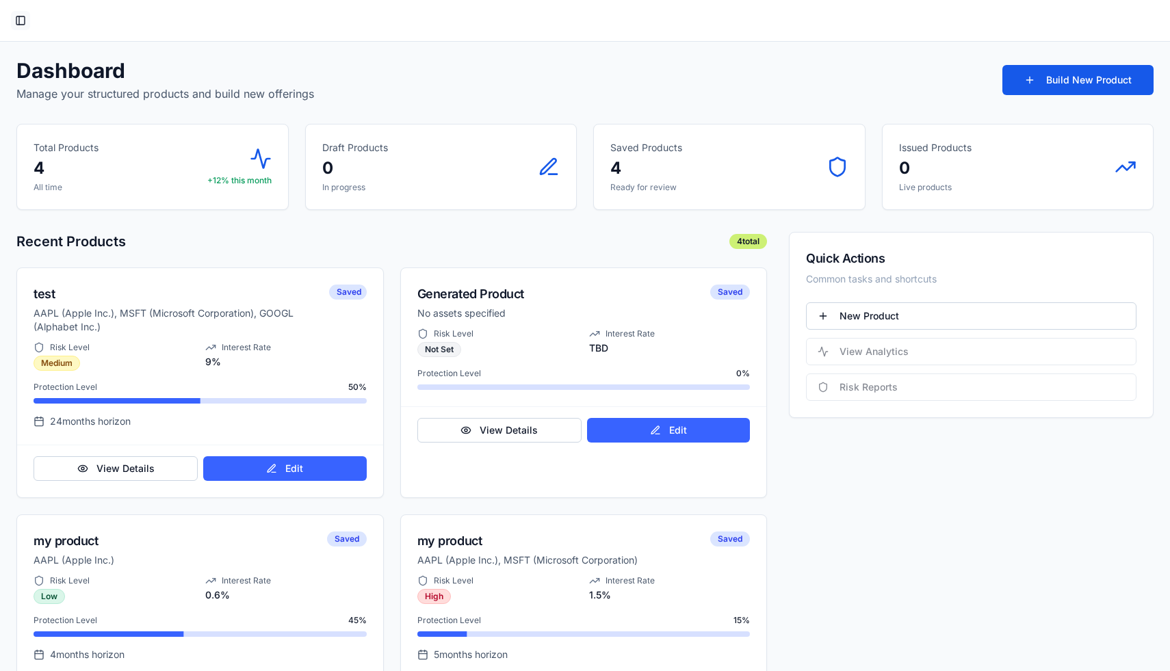
click at [19, 26] on button "Toggle Sidebar" at bounding box center [20, 20] width 19 height 19
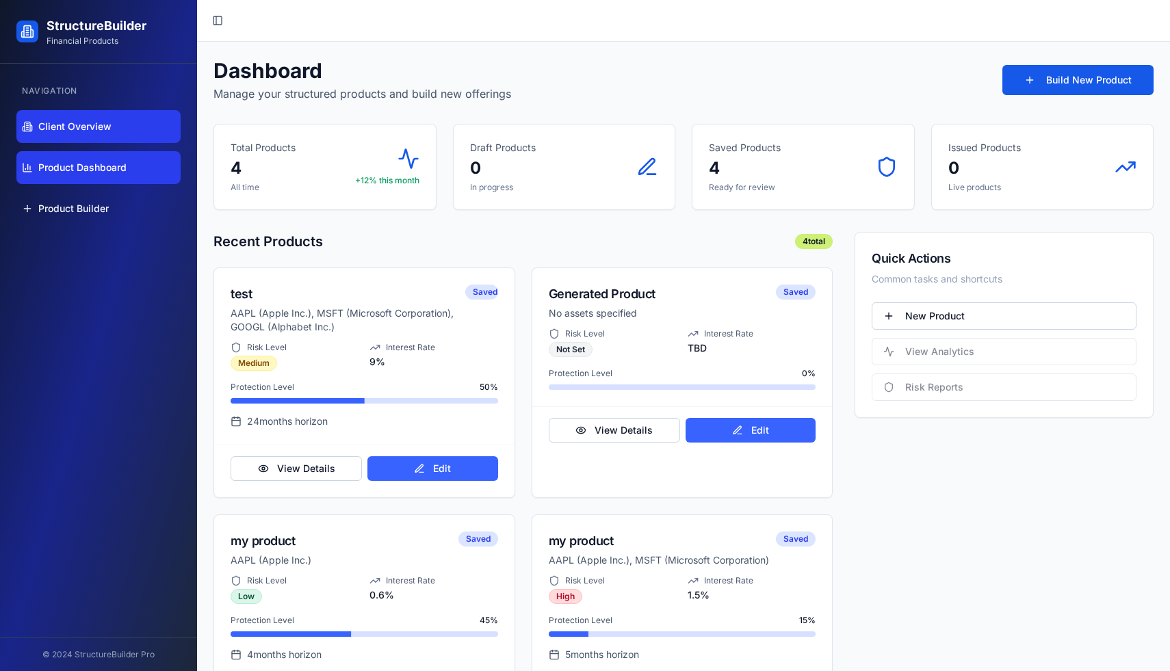
click at [118, 127] on link "Client Overview" at bounding box center [98, 126] width 164 height 33
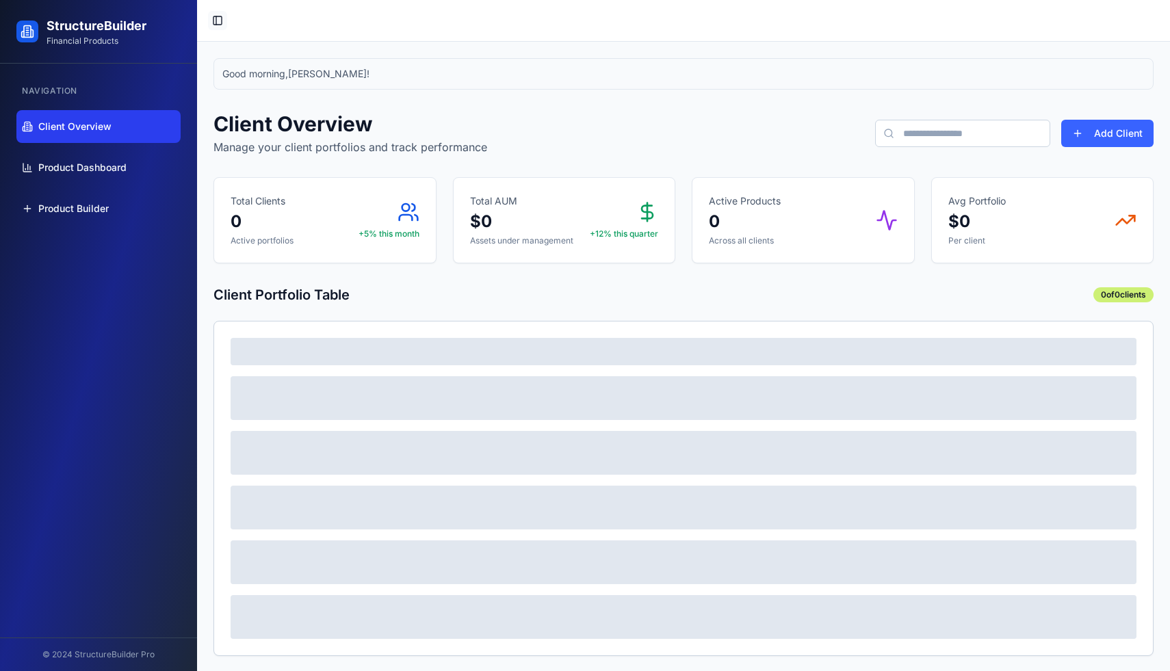
click at [215, 21] on button "Toggle Sidebar" at bounding box center [217, 20] width 19 height 19
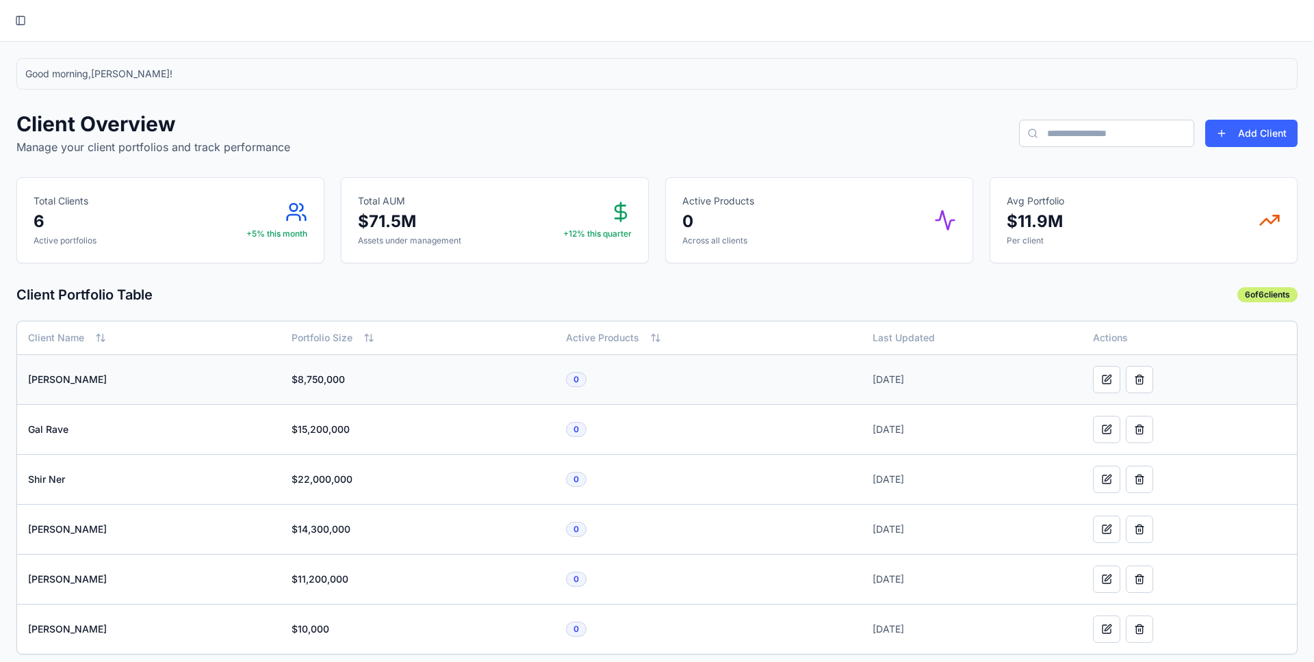
scroll to position [9, 0]
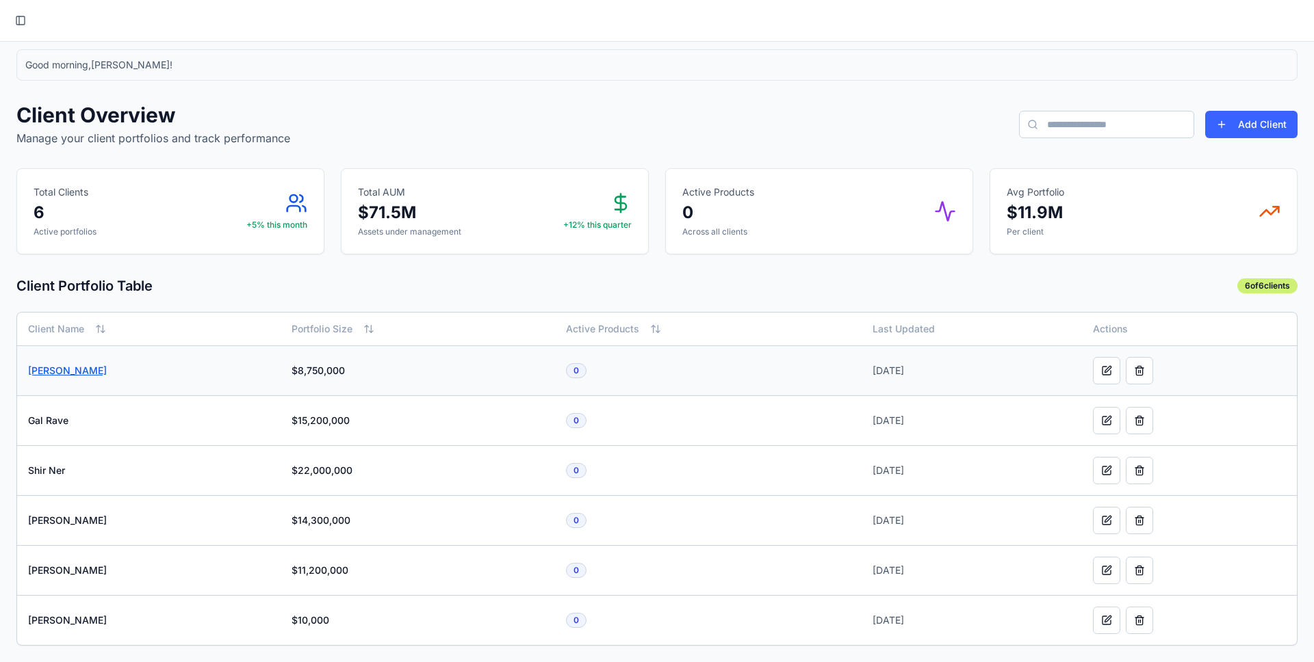
click at [57, 371] on link "[PERSON_NAME]" at bounding box center [67, 371] width 79 height 12
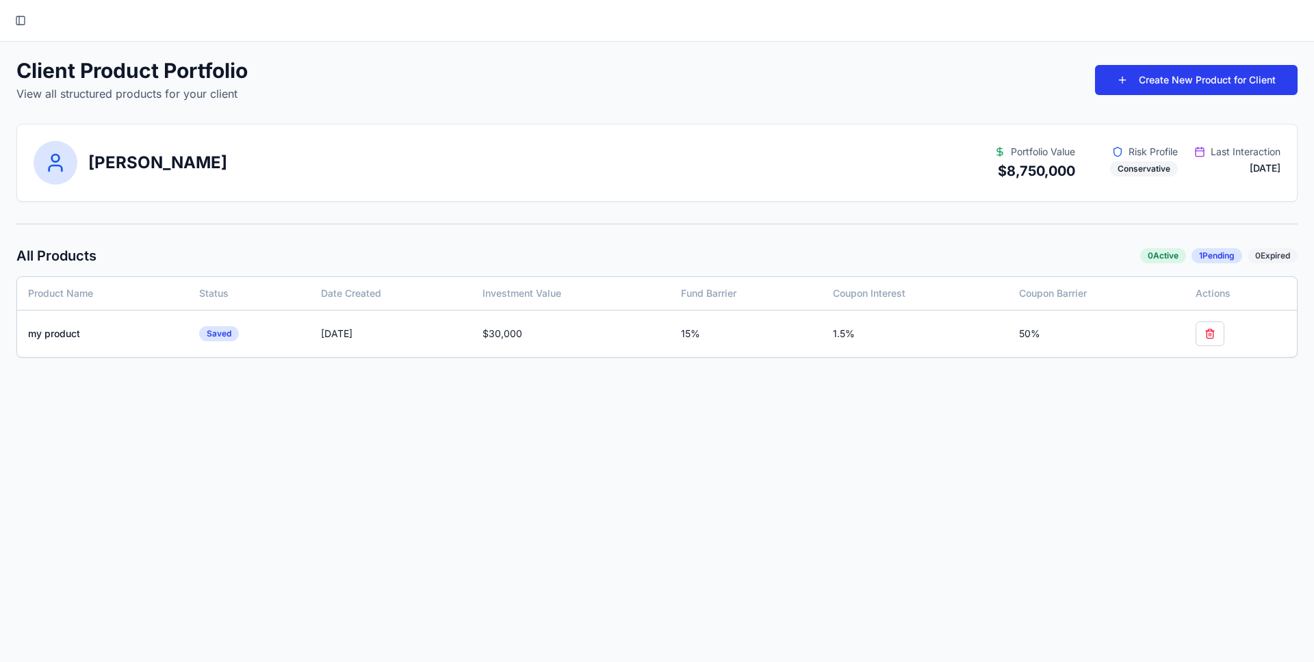
click at [1169, 88] on button "Create New Product for Client" at bounding box center [1196, 80] width 203 height 30
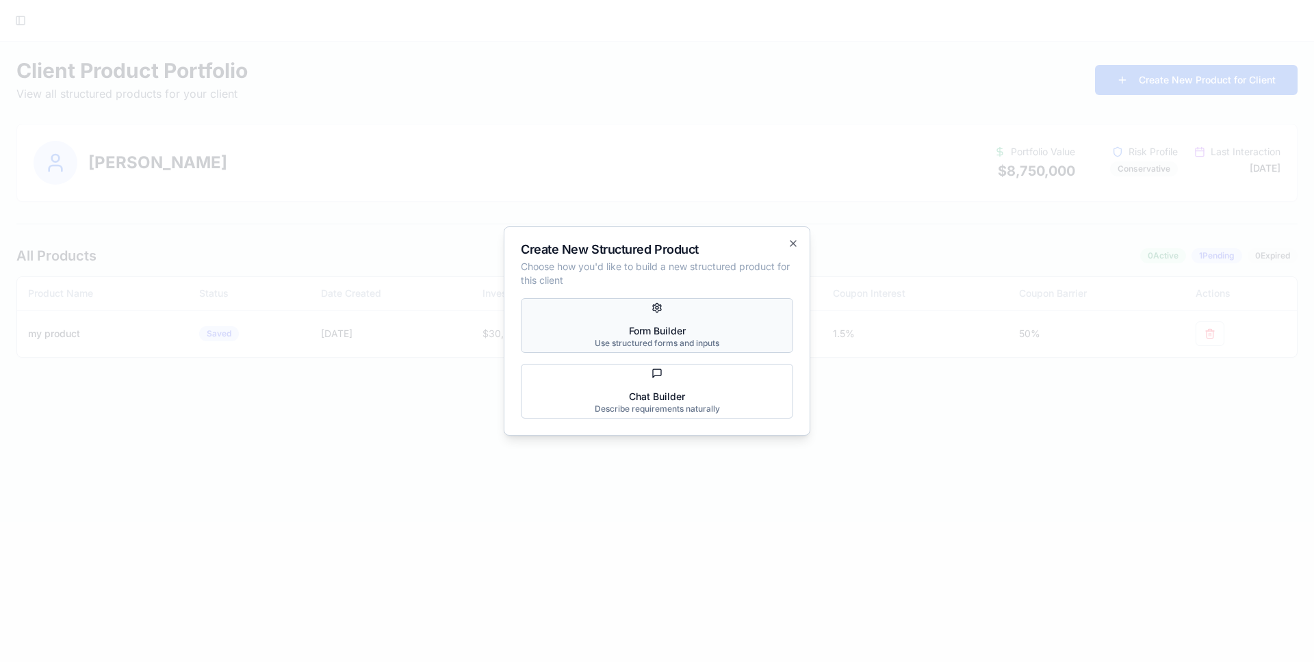
click at [715, 336] on div "Form Builder" at bounding box center [657, 331] width 125 height 14
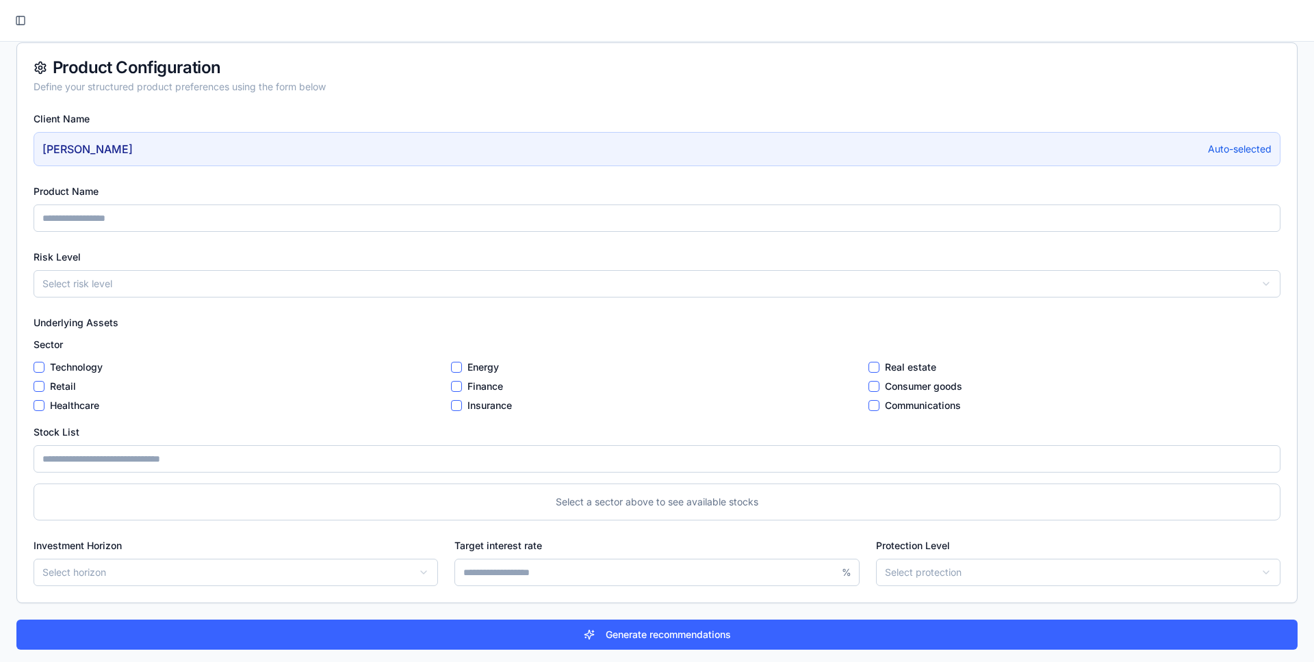
scroll to position [129, 0]
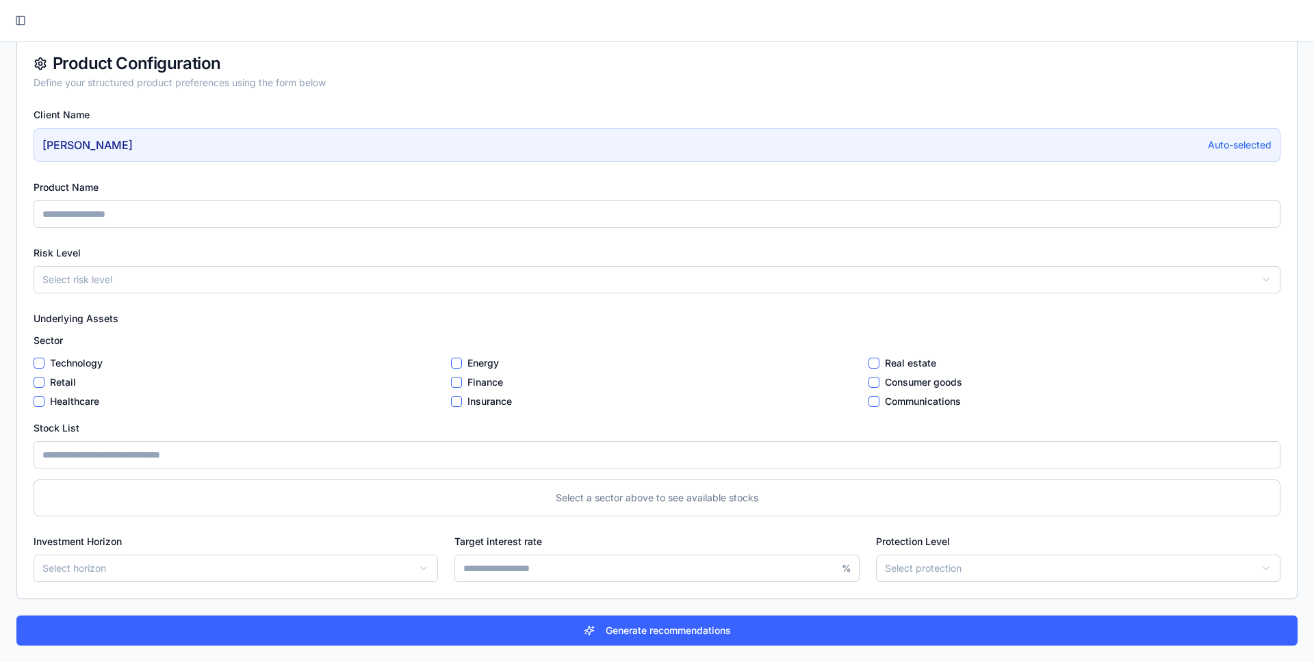
click at [109, 210] on input "Product Name" at bounding box center [657, 213] width 1247 height 27
type input "*"
type input "********"
click at [146, 291] on html "StructureBuilder Financial Products Navigation Client Overview Product Dashboar…" at bounding box center [657, 267] width 1314 height 792
click at [41, 402] on button "Healthcare" at bounding box center [39, 401] width 11 height 11
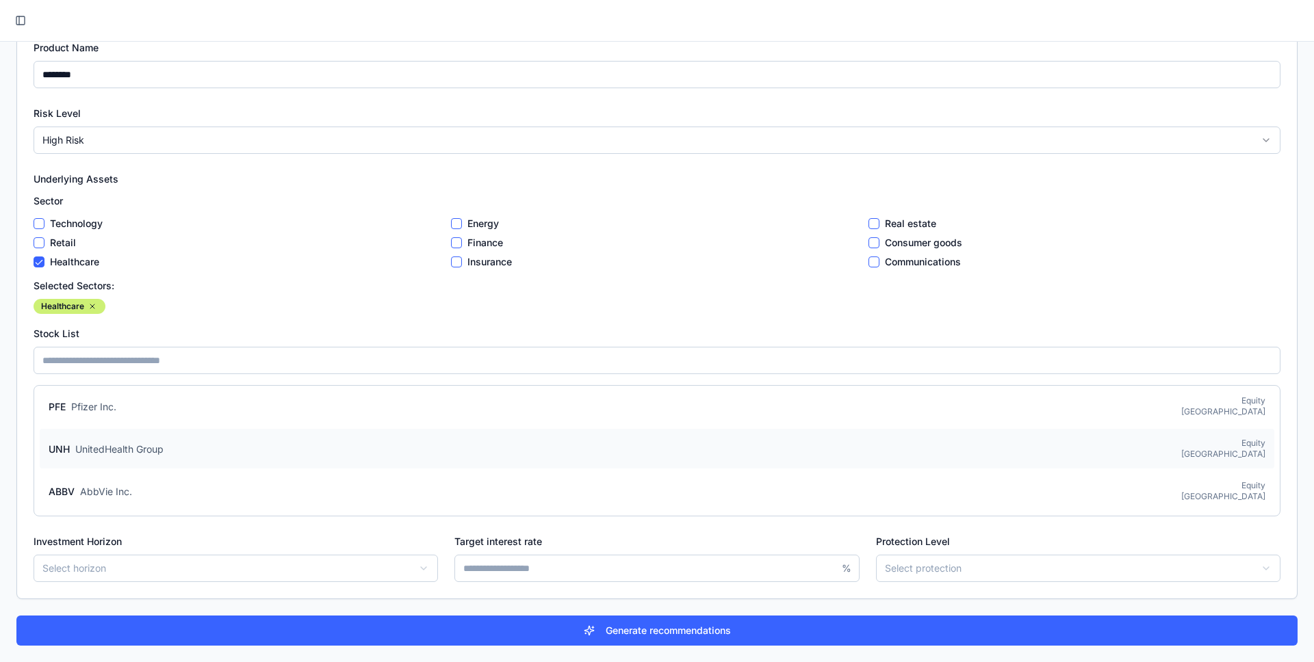
scroll to position [81, 0]
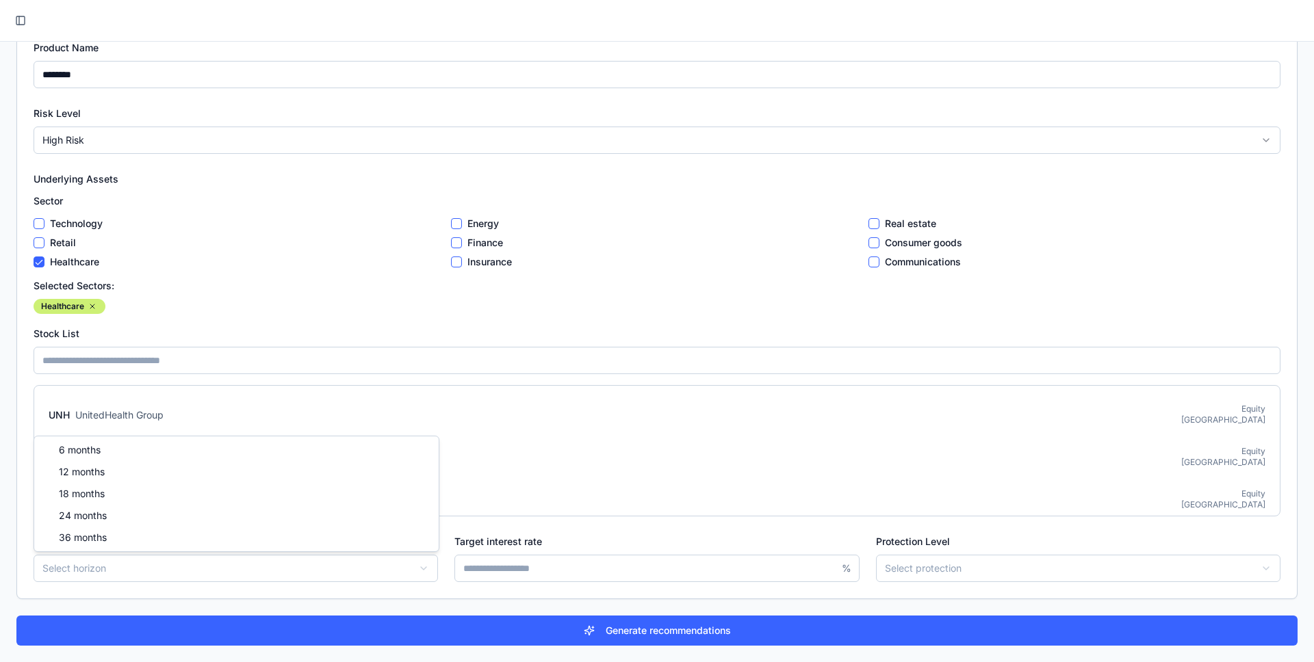
click at [161, 573] on html "StructureBuilder Financial Products Navigation Client Overview Product Dashboar…" at bounding box center [657, 196] width 1314 height 931
click at [525, 569] on input "Target interest rate" at bounding box center [656, 568] width 404 height 27
type input "*"
click at [929, 569] on html "StructureBuilder Financial Products Navigation Client Overview Product Dashboar…" at bounding box center [657, 196] width 1314 height 931
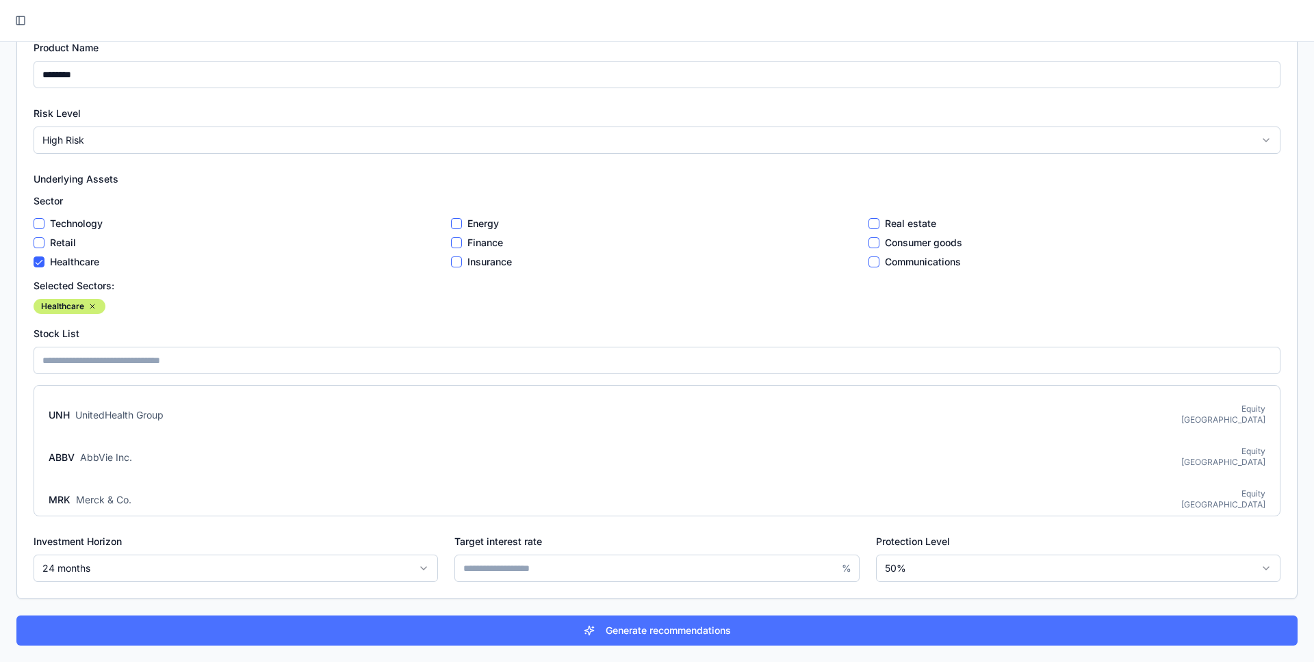
click at [625, 634] on button "Generate recommendations" at bounding box center [656, 631] width 1281 height 30
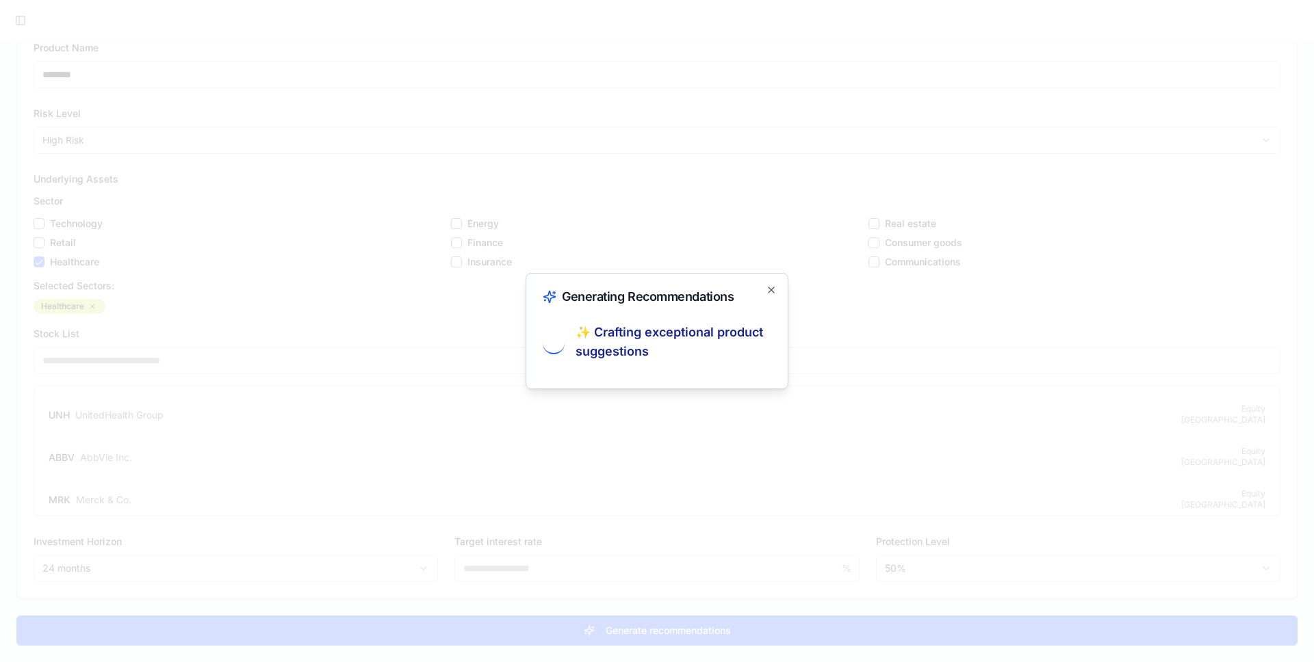
scroll to position [0, 0]
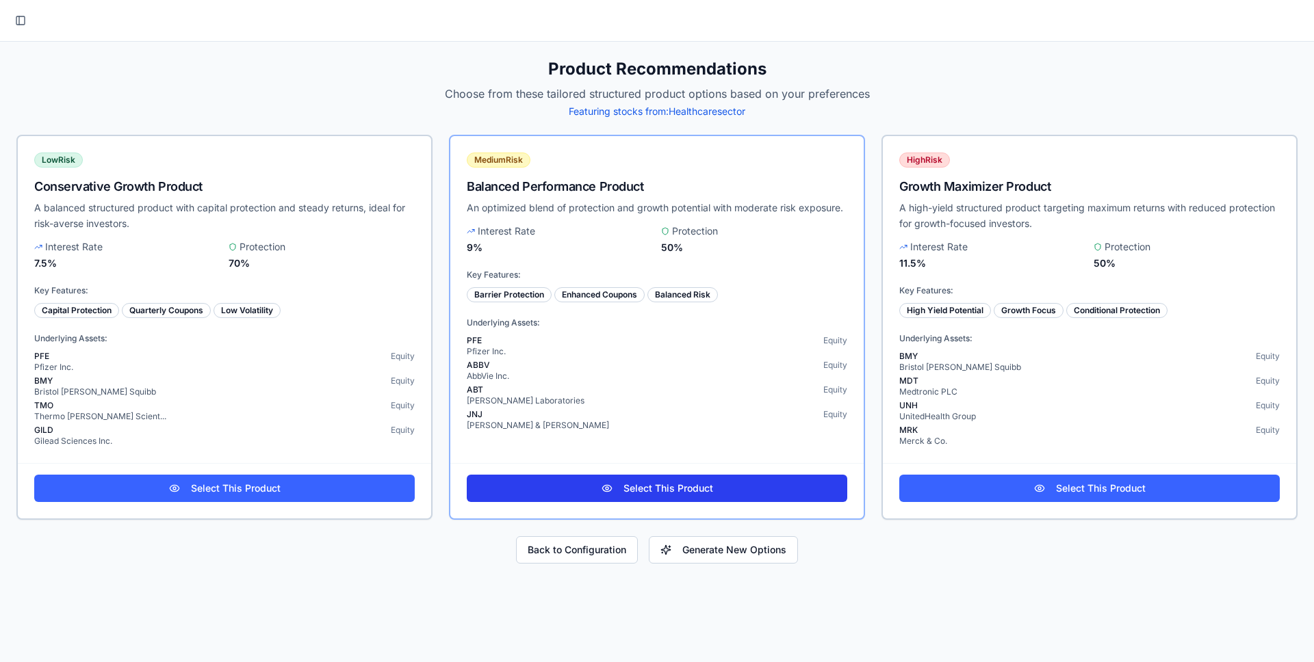
click at [547, 499] on link "Select This Product" at bounding box center [657, 488] width 380 height 27
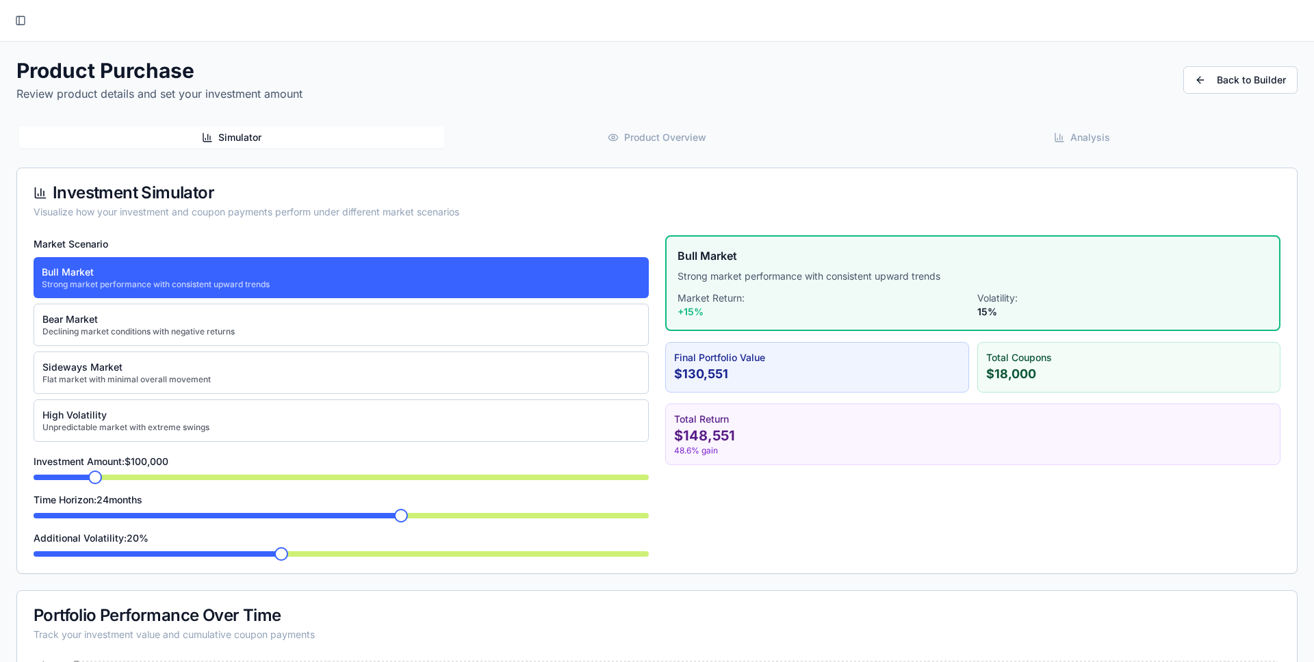
click at [353, 133] on button "Simulator" at bounding box center [231, 138] width 425 height 22
click at [134, 484] on span at bounding box center [138, 478] width 14 height 14
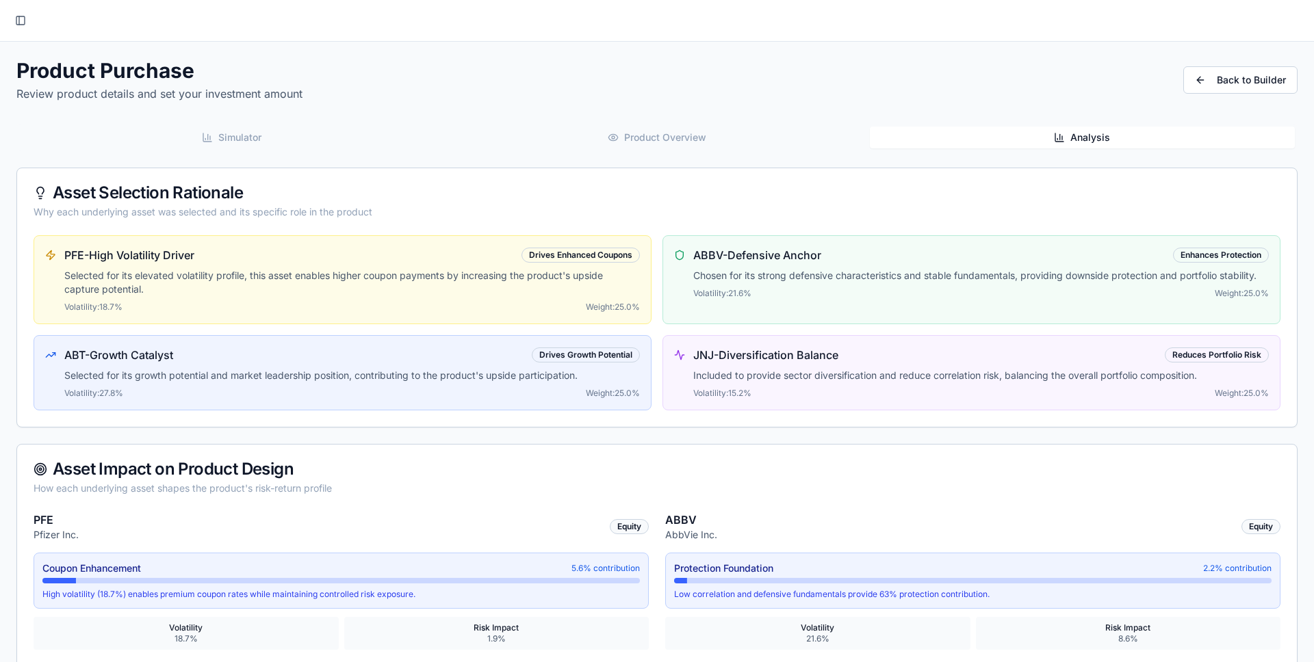
click at [1094, 143] on span "Analysis" at bounding box center [1090, 138] width 40 height 14
click at [742, 292] on span "Volatility: 21.6 %" at bounding box center [722, 293] width 58 height 11
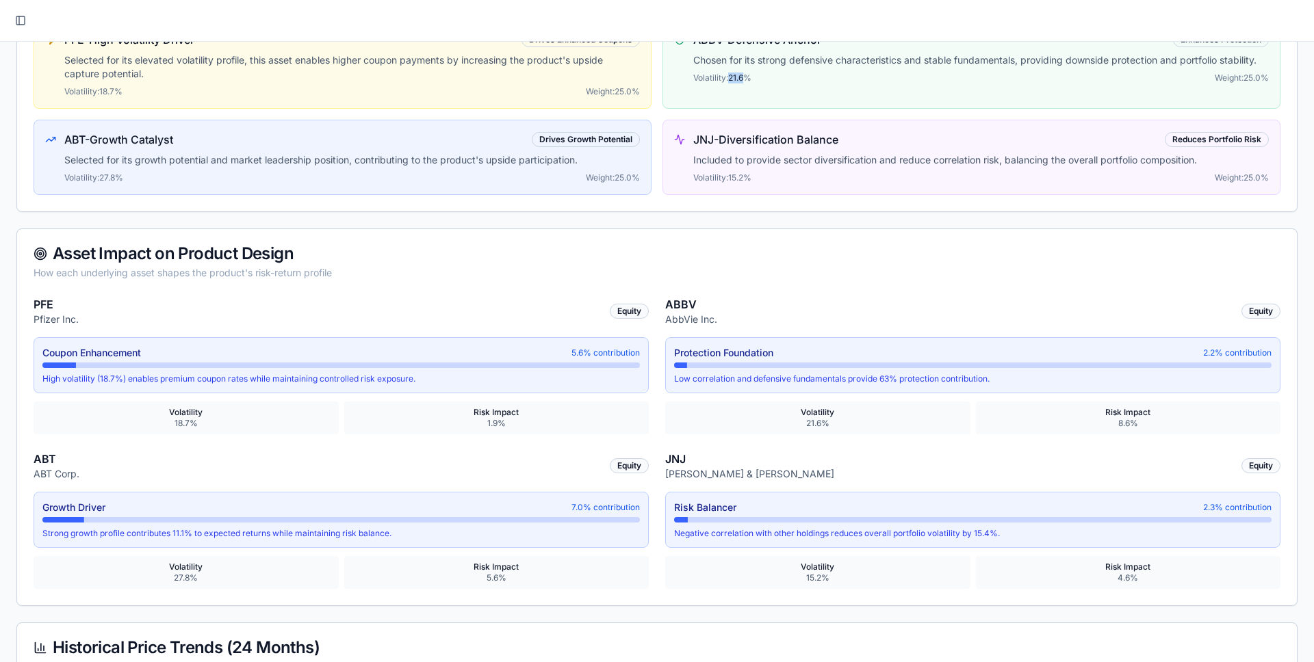
scroll to position [217, 0]
click at [575, 352] on span "5.6 % contribution" at bounding box center [605, 351] width 68 height 11
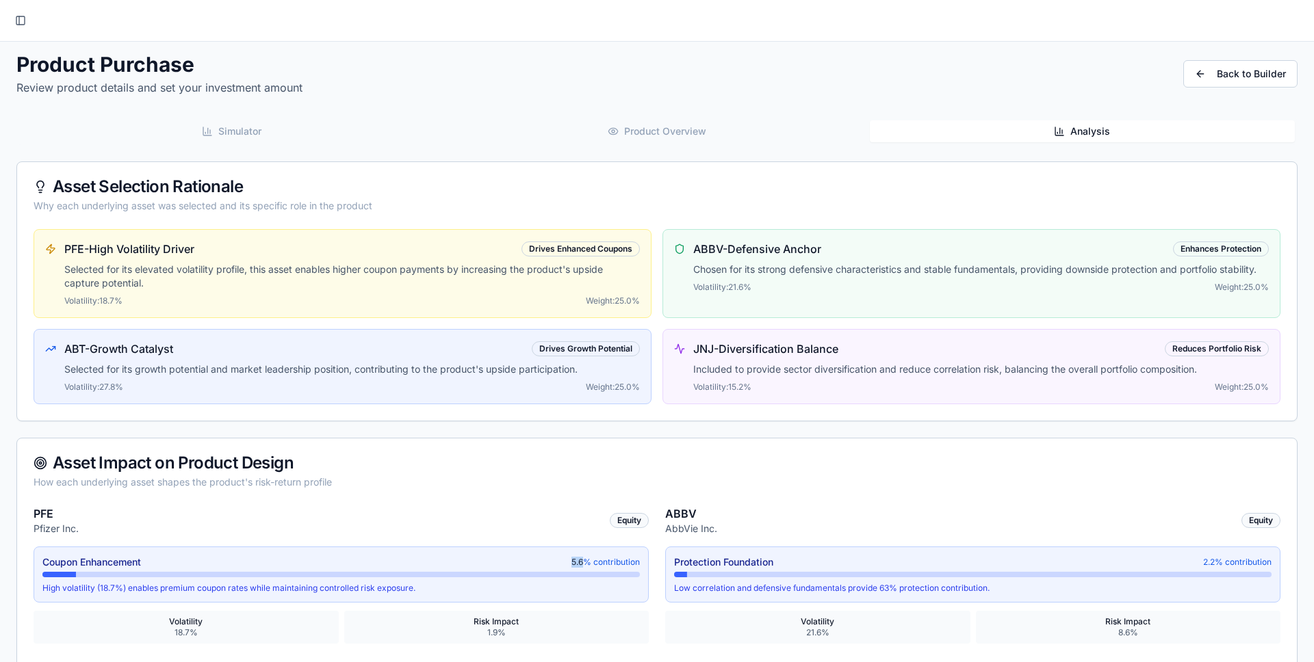
scroll to position [0, 0]
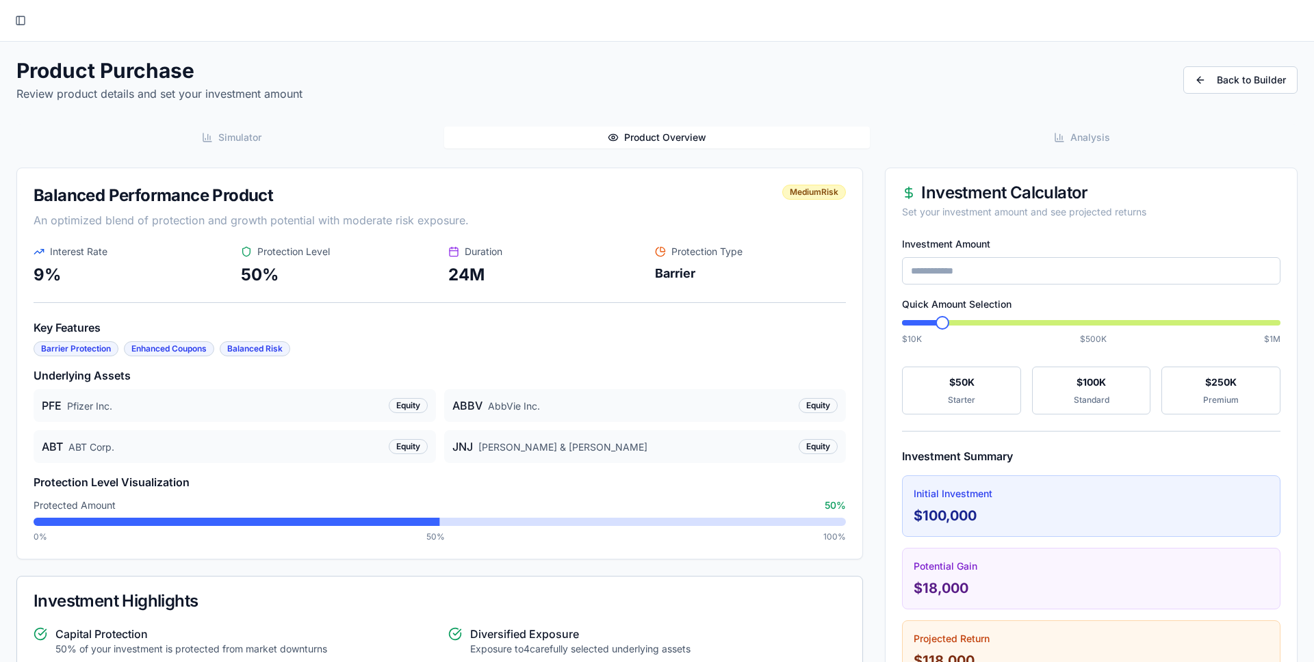
click at [693, 128] on button "Product Overview" at bounding box center [656, 138] width 425 height 22
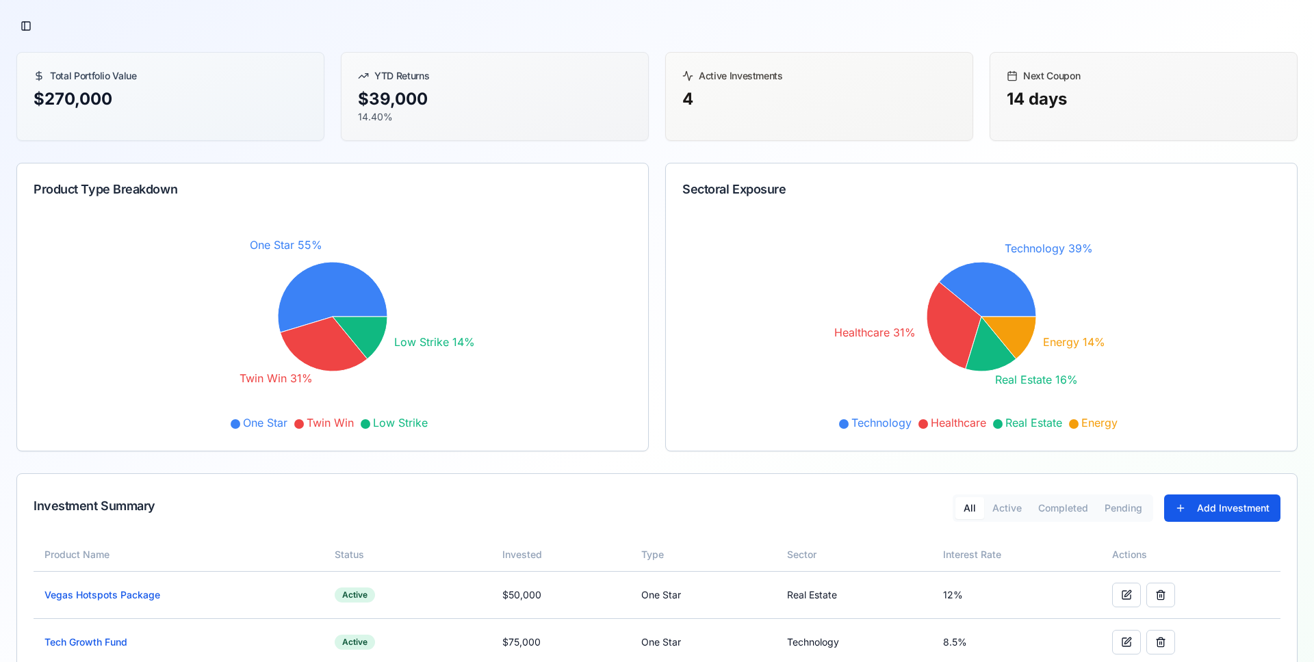
click at [79, 105] on div "$ 270,000" at bounding box center [171, 99] width 274 height 22
click at [571, 130] on div "$ 39,000 14.40%" at bounding box center [494, 114] width 307 height 52
click at [725, 105] on div "4" at bounding box center [819, 99] width 274 height 22
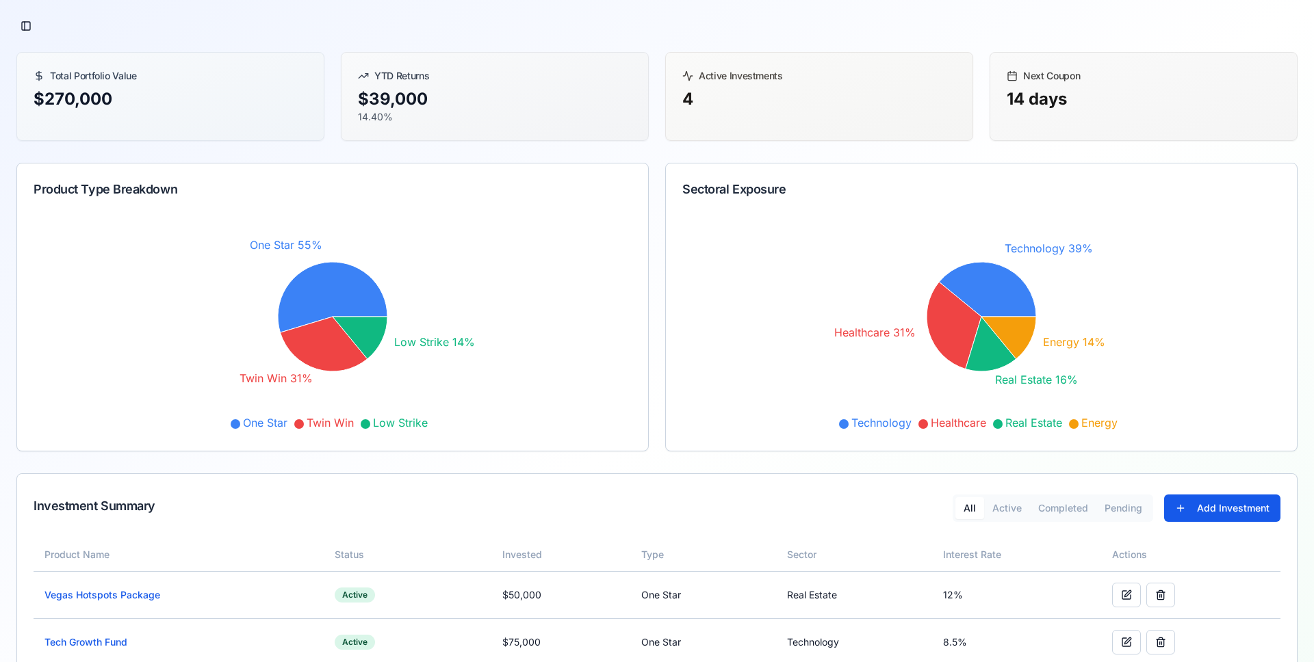
click at [1041, 93] on div "14 days" at bounding box center [1144, 99] width 274 height 22
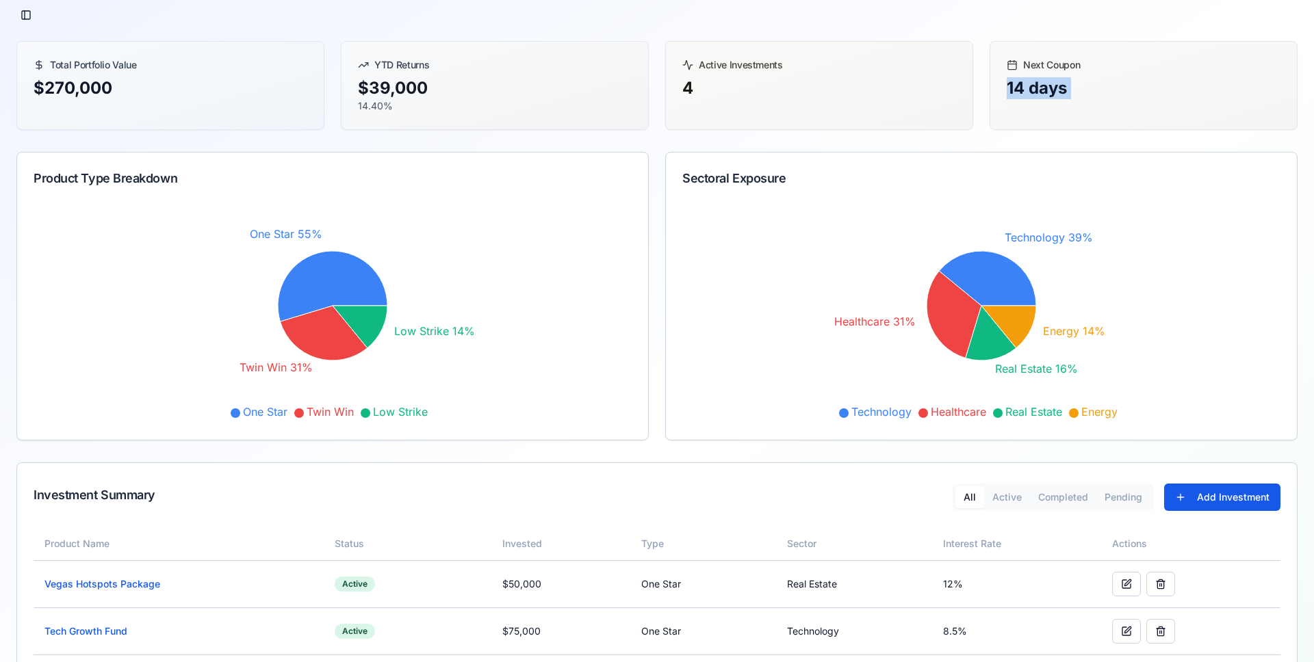
scroll to position [13, 0]
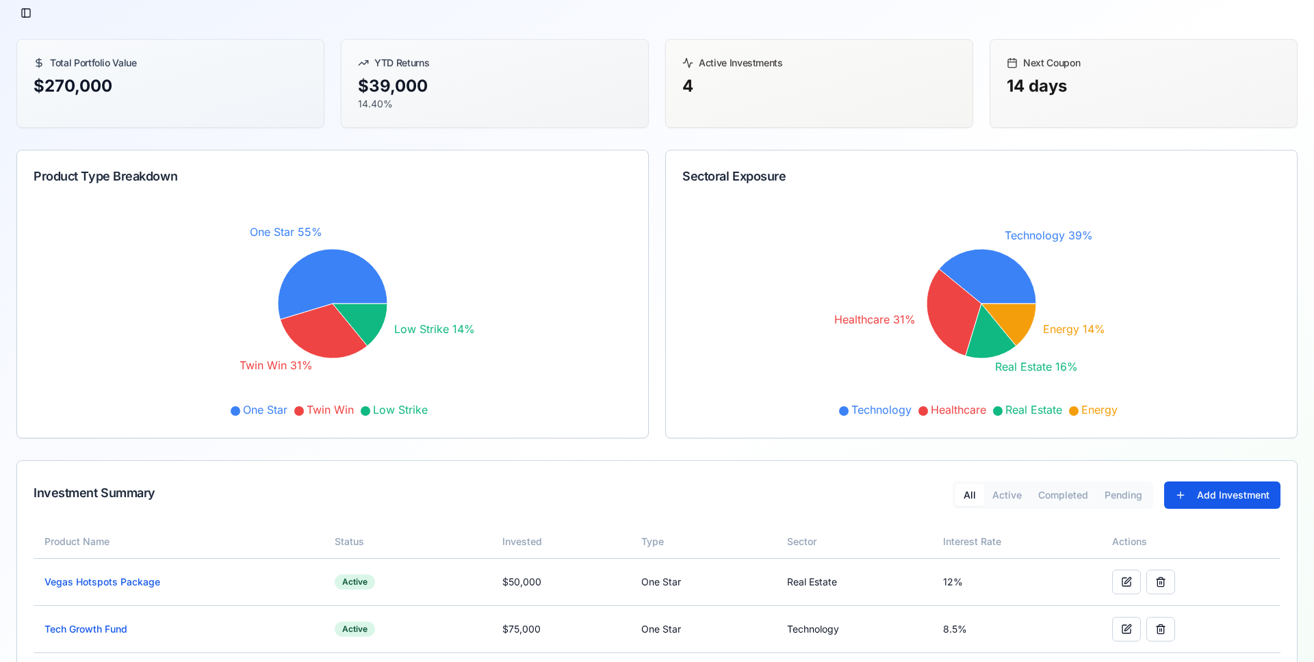
click at [650, 370] on div "Product Type Breakdown One Star 55% Twin Win 31% Low Strike 14% One Star Twin W…" at bounding box center [656, 294] width 1281 height 289
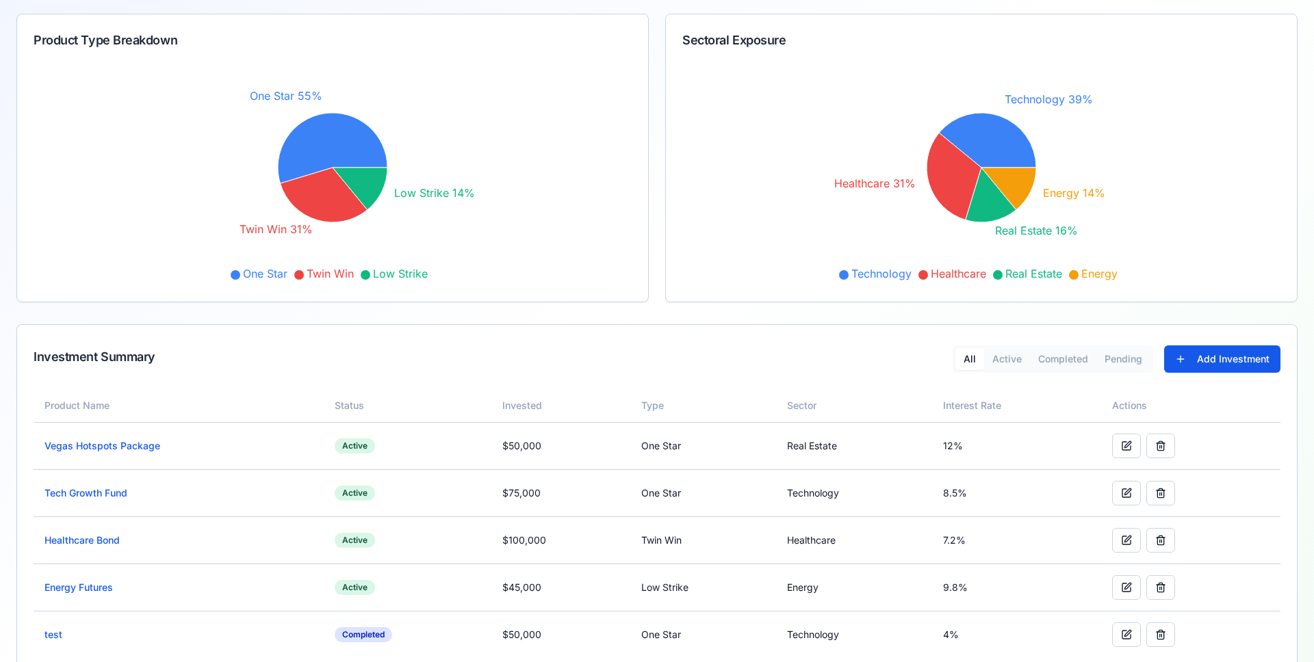
scroll to position [179, 0]
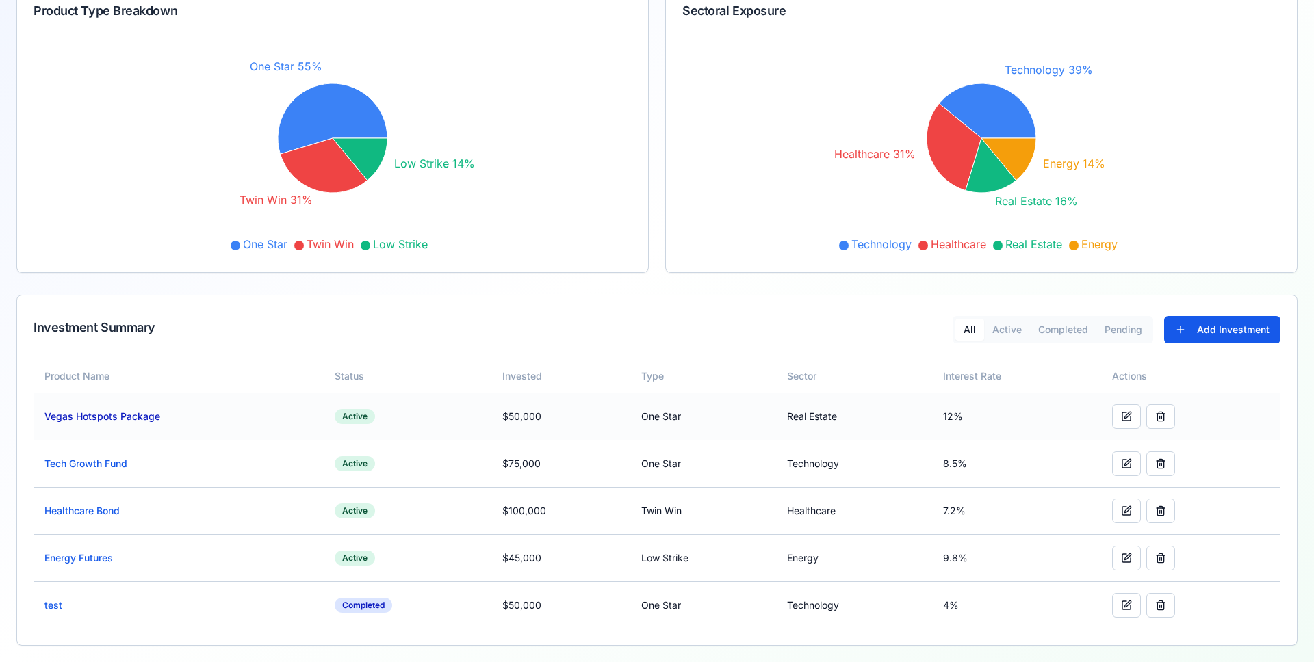
click at [101, 419] on link "Vegas Hotspots Package" at bounding box center [102, 417] width 116 height 12
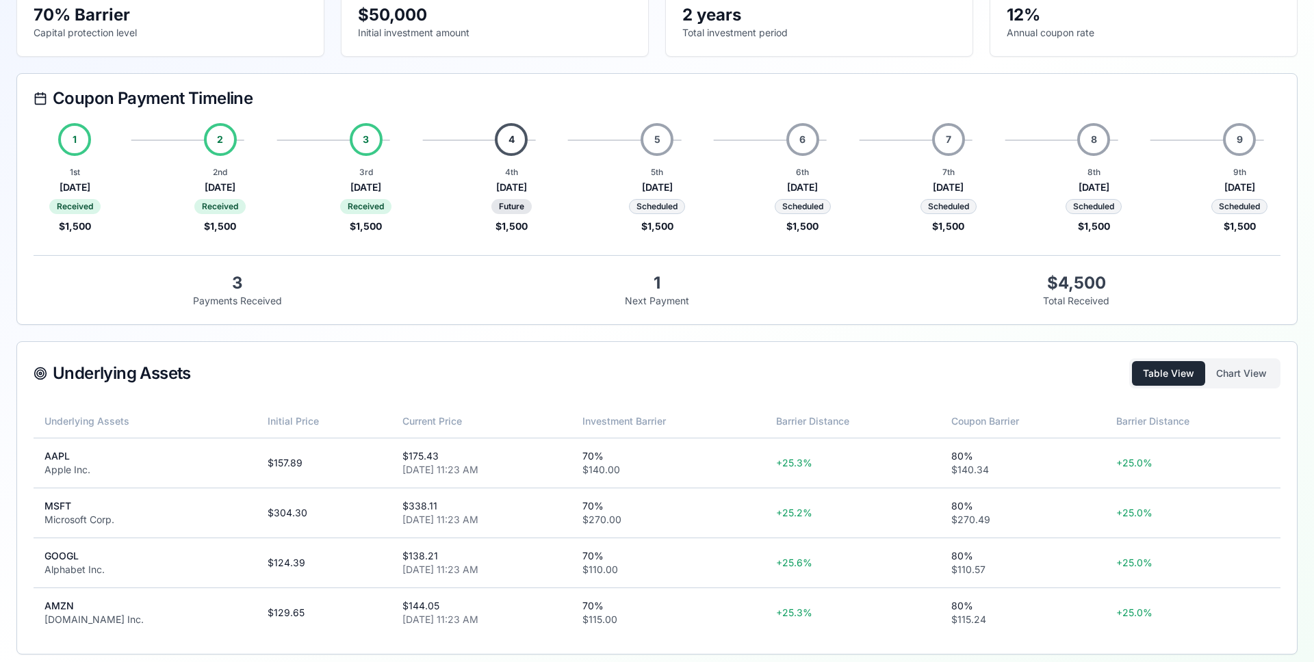
scroll to position [151, 0]
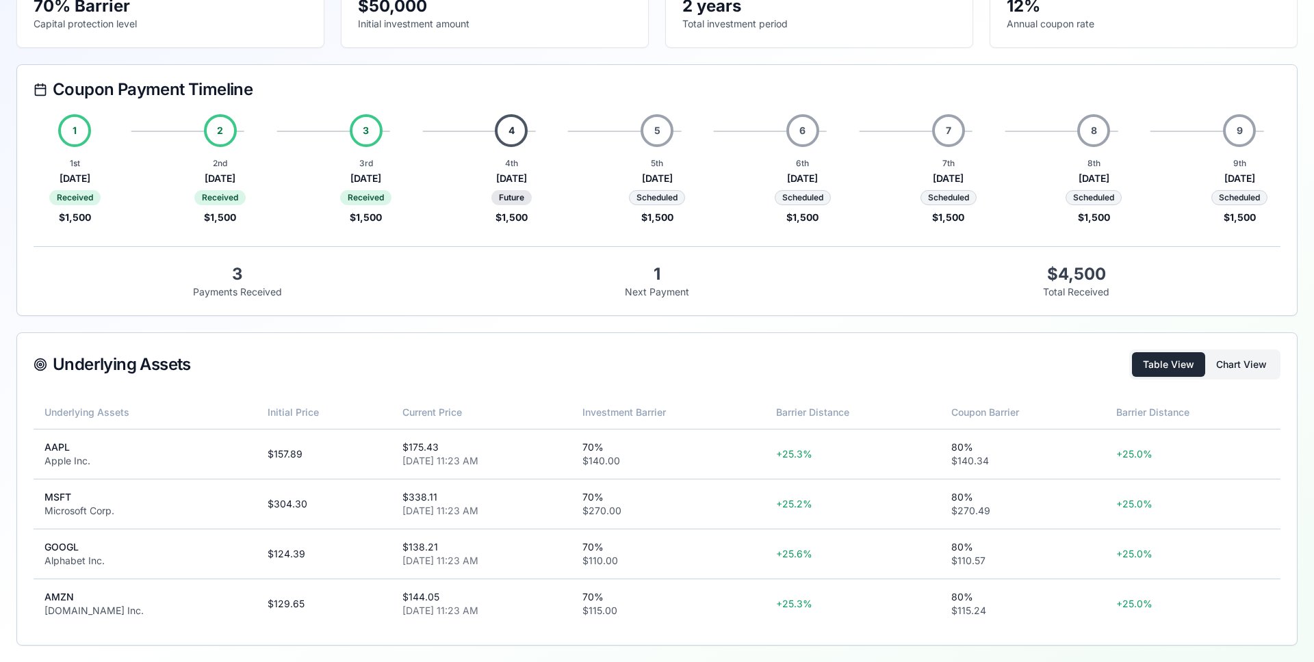
click at [1169, 363] on button "Chart View" at bounding box center [1241, 364] width 73 height 25
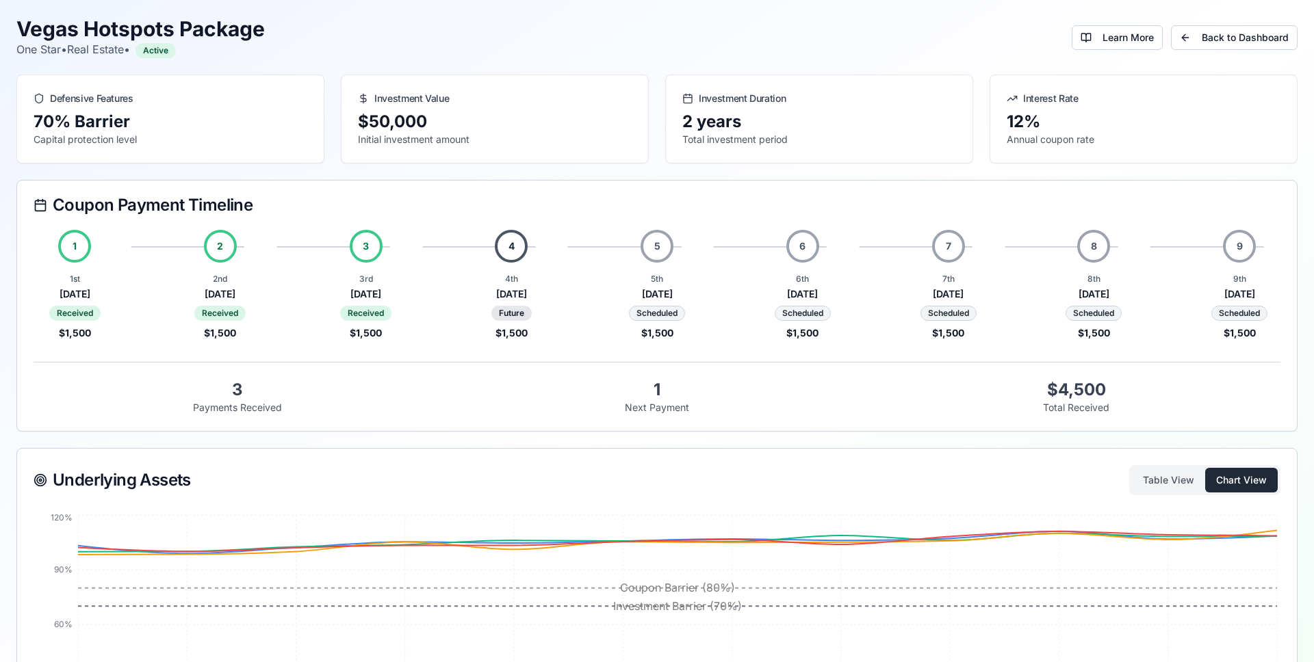
scroll to position [0, 0]
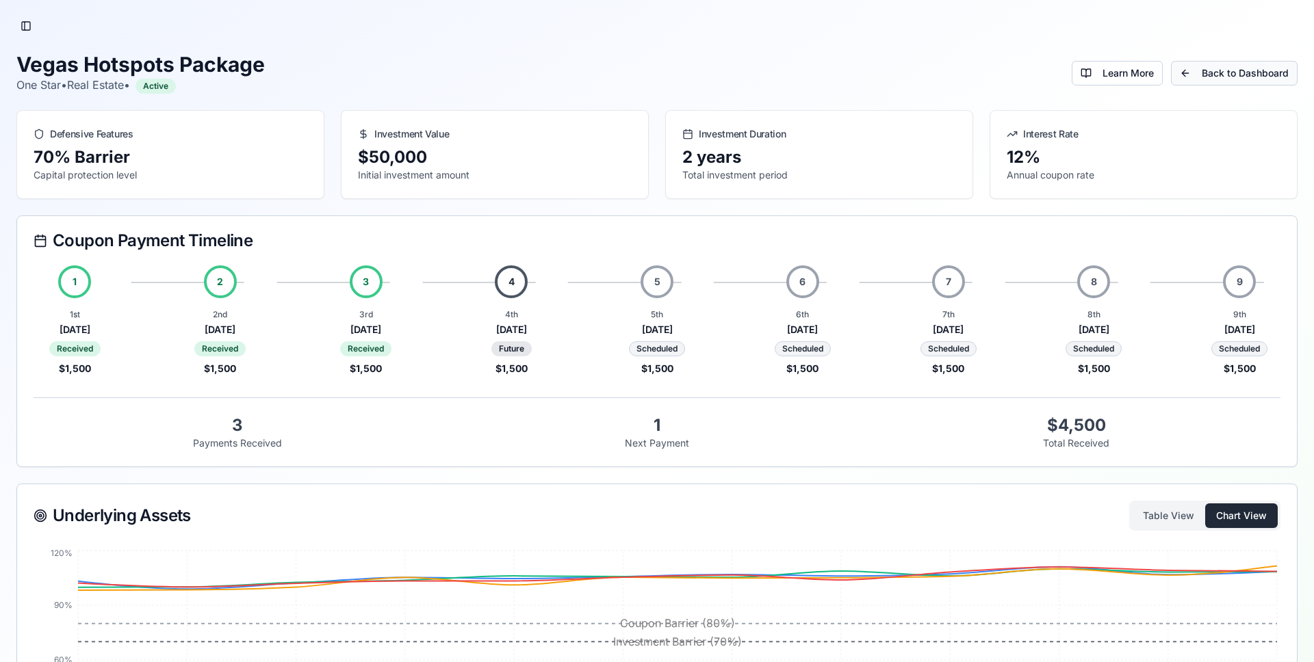
click at [1169, 81] on link "Back to Dashboard" at bounding box center [1234, 73] width 127 height 25
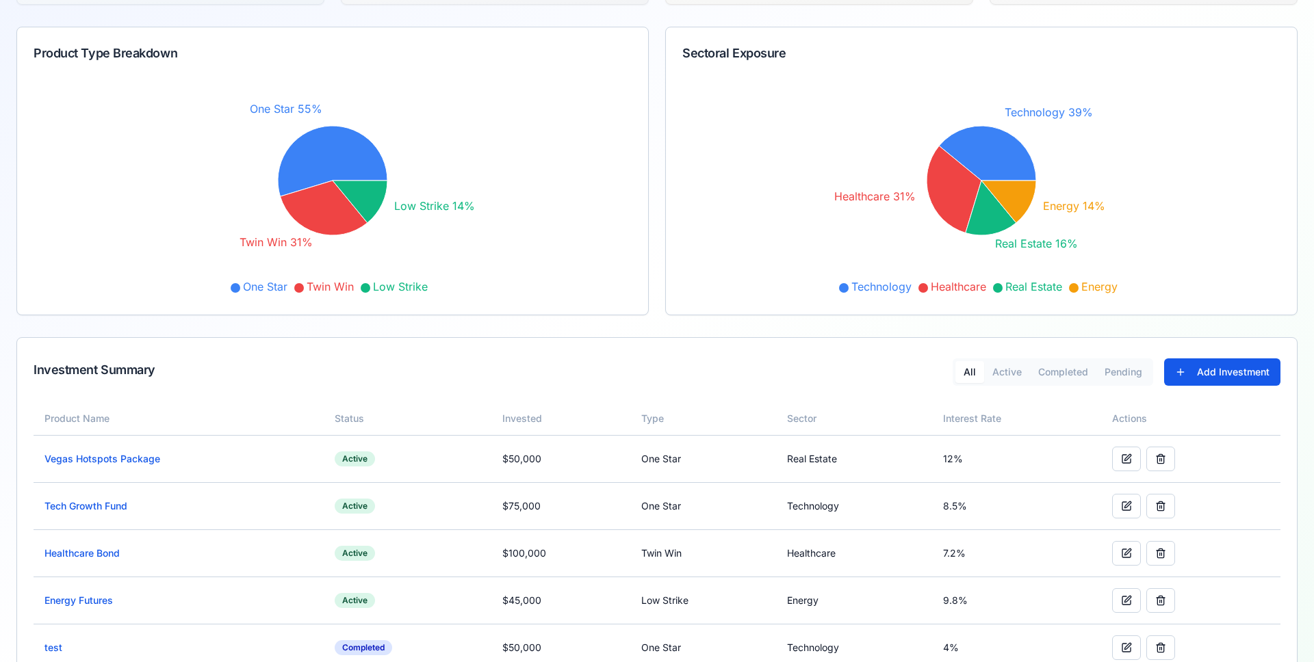
scroll to position [179, 0]
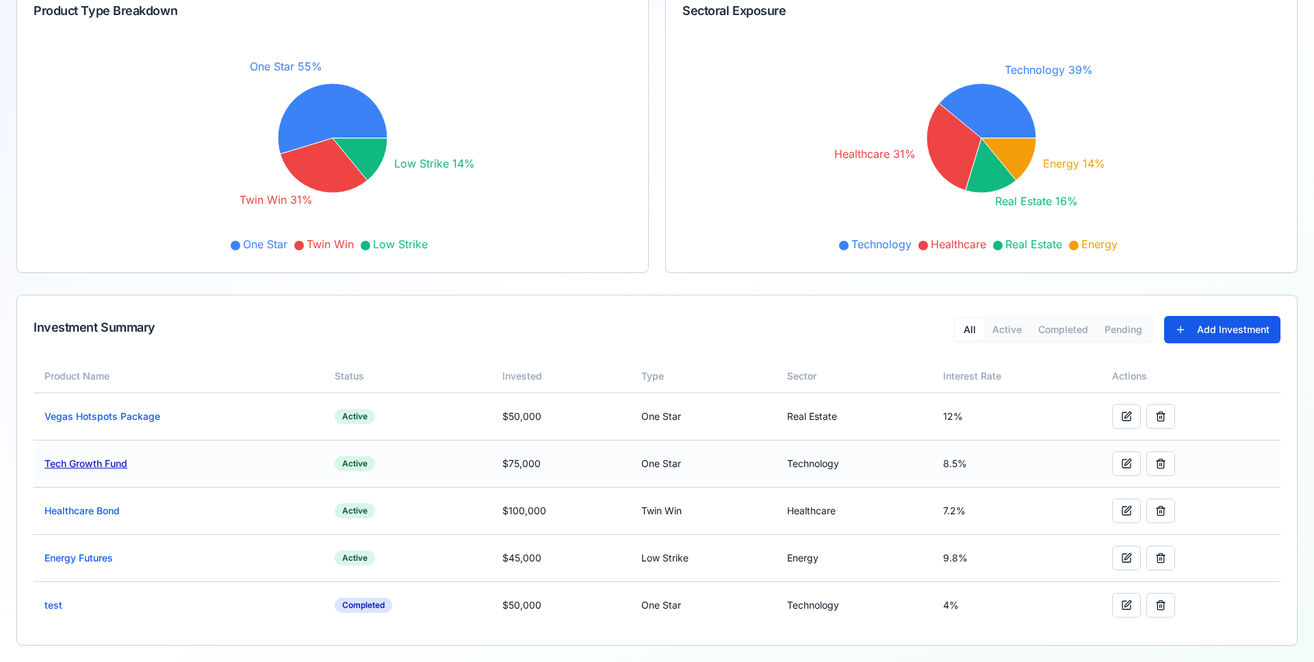
click at [105, 469] on link "Tech Growth Fund" at bounding box center [85, 464] width 83 height 12
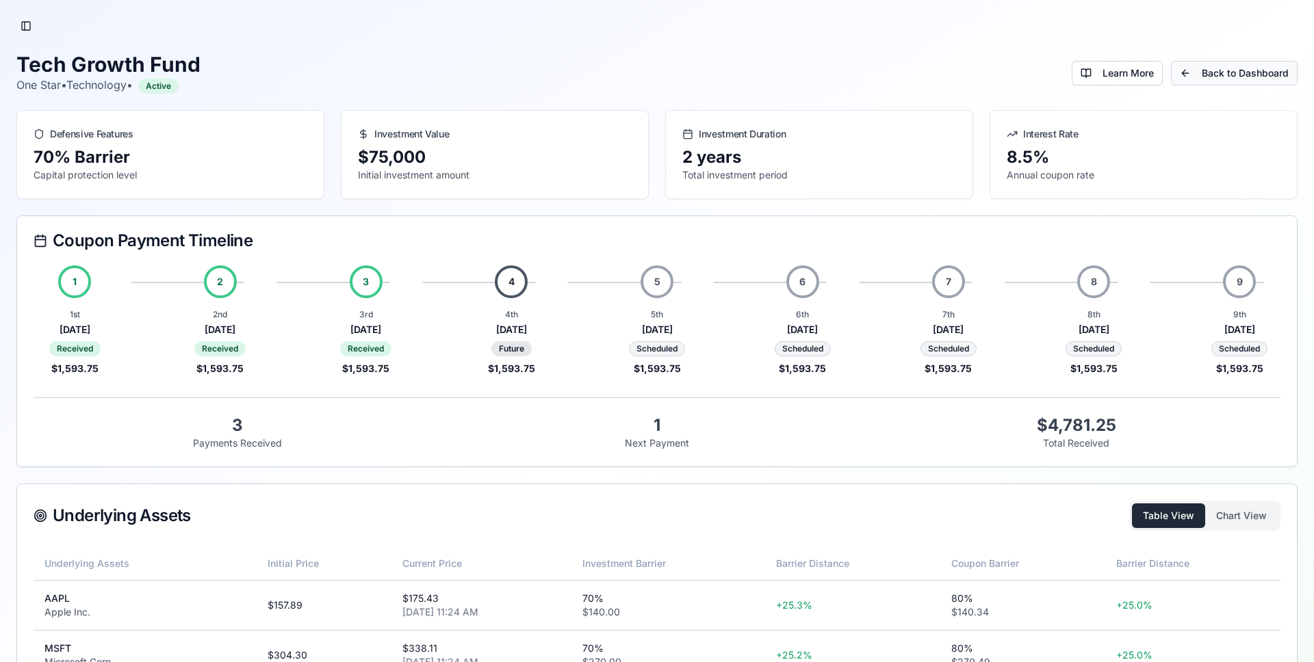
click at [1169, 79] on link "Back to Dashboard" at bounding box center [1234, 73] width 127 height 25
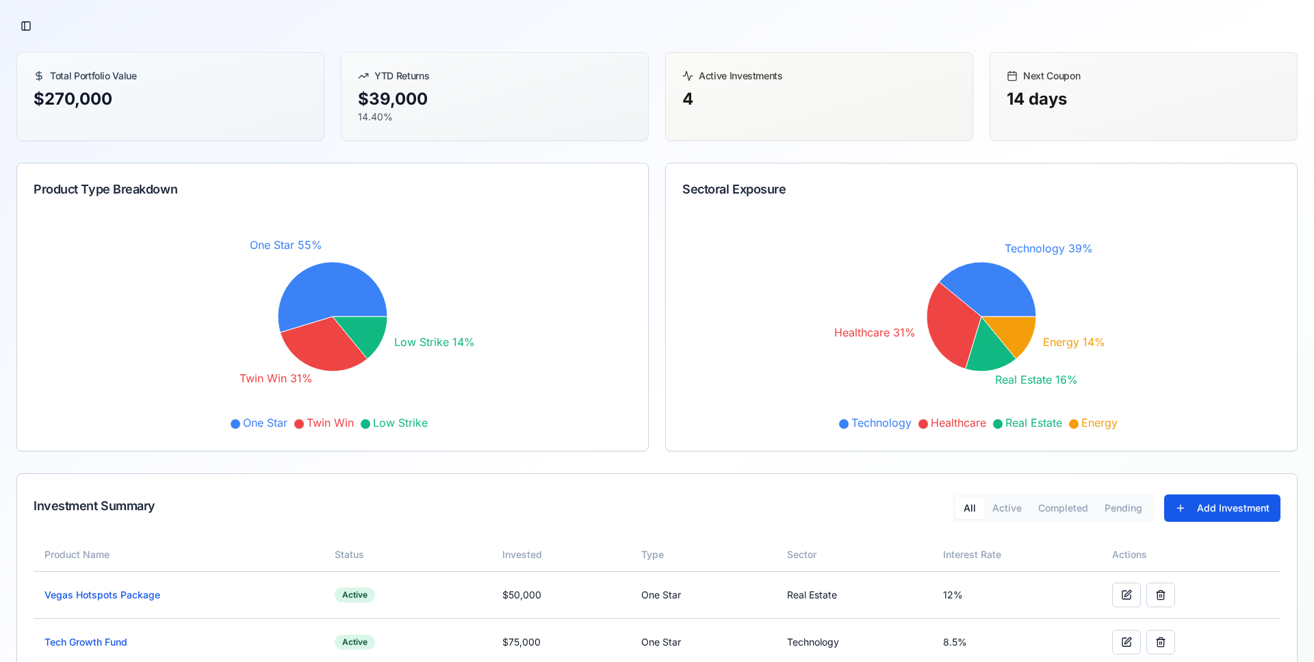
click at [1041, 17] on div "Toggle Sidebar" at bounding box center [656, 25] width 1281 height 19
